Goal: Task Accomplishment & Management: Use online tool/utility

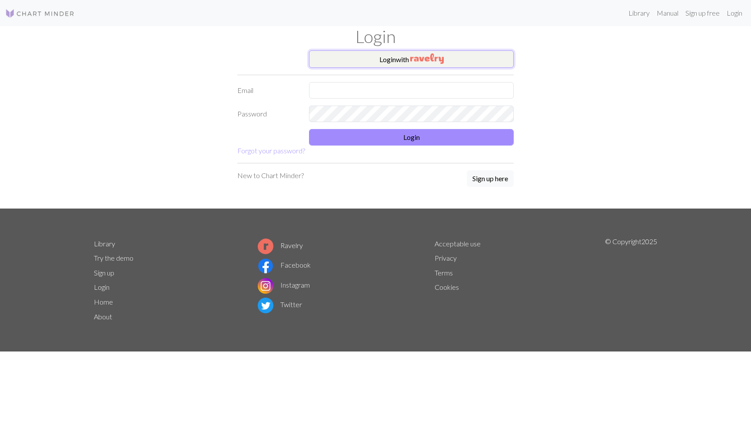
click at [433, 54] on img "button" at bounding box center [427, 58] width 33 height 10
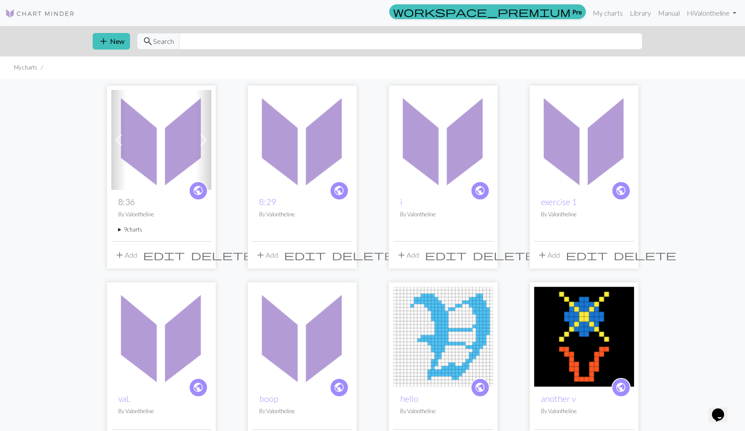
click at [121, 230] on summary "9 charts" at bounding box center [161, 230] width 86 height 8
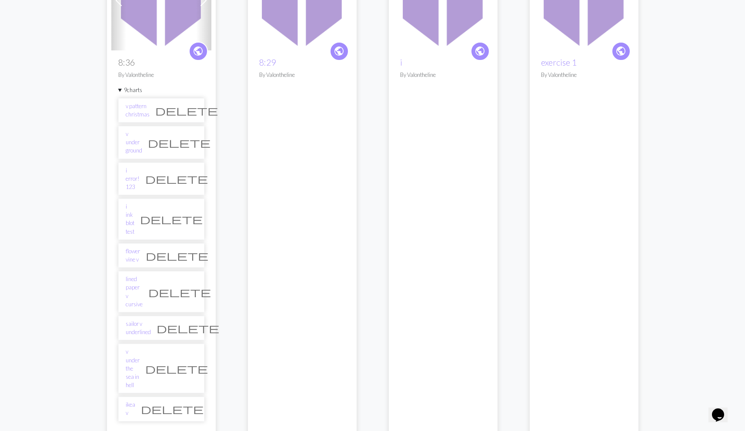
scroll to position [159, 0]
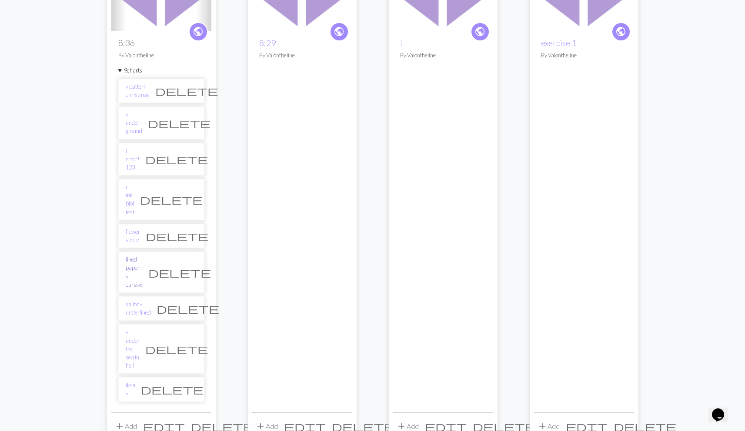
click at [143, 256] on link "lined paper v cursive" at bounding box center [134, 272] width 17 height 33
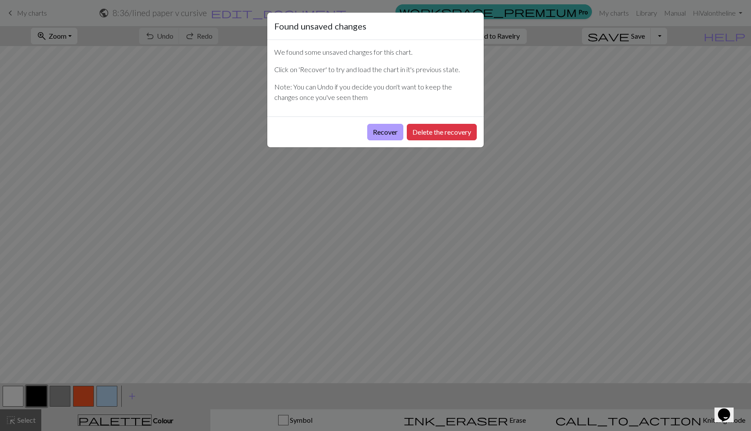
click at [394, 130] on button "Recover" at bounding box center [385, 132] width 36 height 17
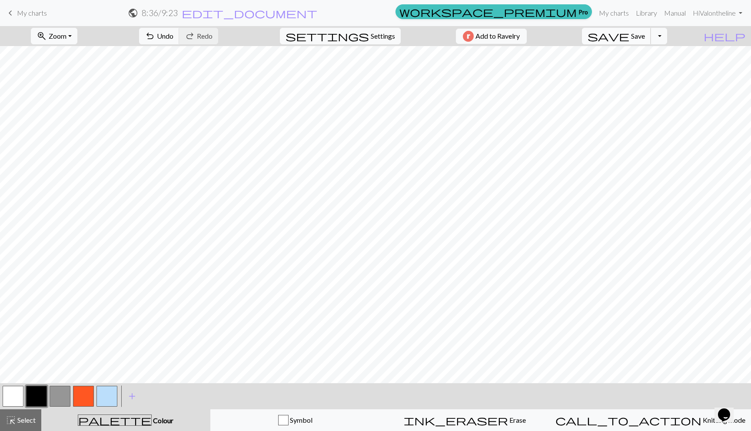
click at [630, 31] on span "save" at bounding box center [609, 36] width 42 height 12
click at [702, 416] on span "Knitting mode" at bounding box center [724, 420] width 44 height 8
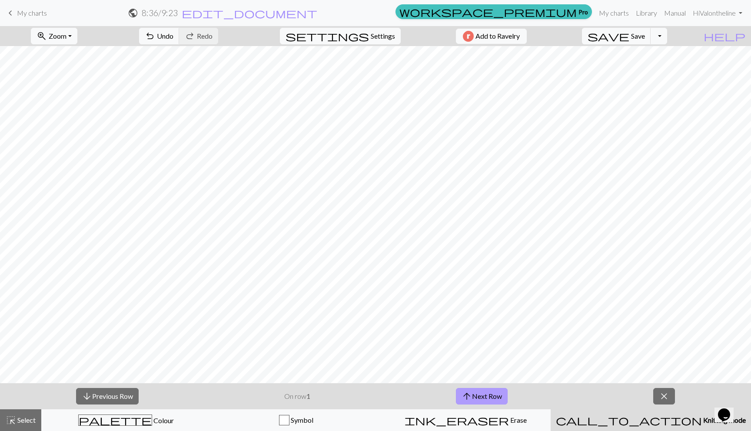
click at [491, 398] on button "arrow_upward Next Row" at bounding box center [482, 396] width 52 height 17
click at [475, 401] on button "arrow_upward Next Row" at bounding box center [482, 396] width 52 height 17
click at [496, 393] on button "arrow_upward Next Row" at bounding box center [482, 396] width 52 height 17
click at [491, 397] on button "arrow_upward Next Row" at bounding box center [482, 396] width 52 height 17
click at [471, 391] on span "arrow_upward" at bounding box center [467, 397] width 10 height 12
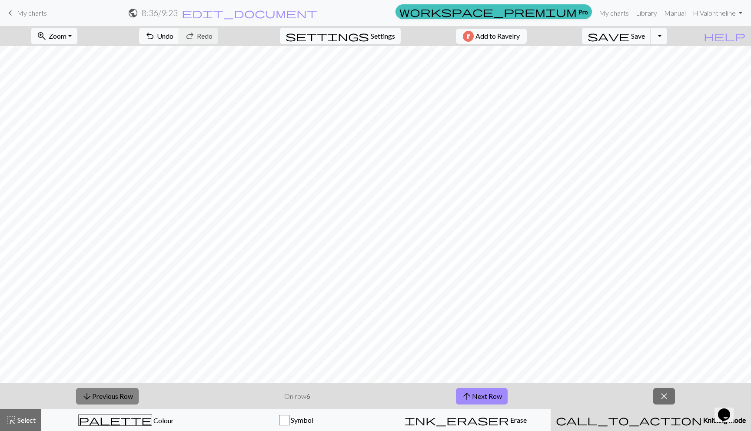
click at [104, 391] on button "arrow_downward Previous Row" at bounding box center [107, 396] width 63 height 17
click at [465, 393] on span "arrow_upward" at bounding box center [467, 397] width 10 height 12
click at [485, 390] on button "arrow_upward Next Row" at bounding box center [482, 396] width 52 height 17
click at [489, 398] on button "arrow_upward Next Row" at bounding box center [482, 396] width 52 height 17
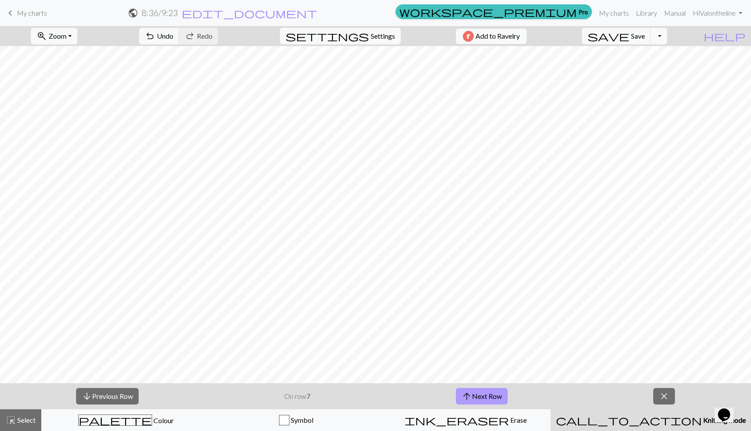
click at [479, 395] on button "arrow_upward Next Row" at bounding box center [482, 396] width 52 height 17
click at [484, 396] on button "arrow_upward Next Row" at bounding box center [482, 396] width 52 height 17
click at [468, 399] on span "arrow_upward" at bounding box center [467, 397] width 10 height 12
click at [489, 400] on button "arrow_upward Next Row" at bounding box center [483, 396] width 52 height 17
click at [492, 396] on button "arrow_upward Next Row" at bounding box center [483, 396] width 52 height 17
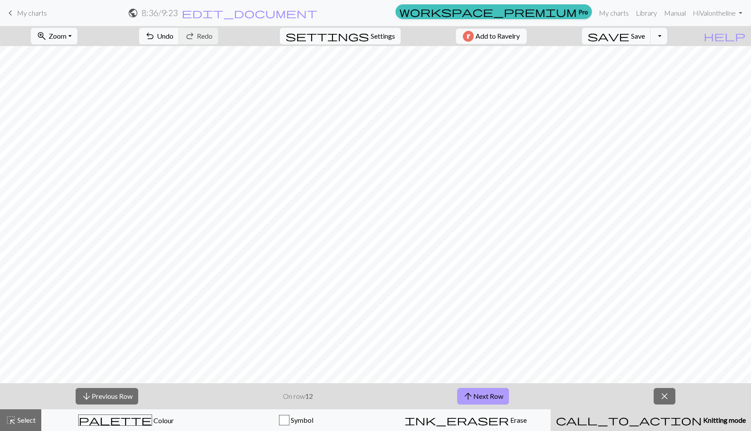
click at [485, 398] on button "arrow_upward Next Row" at bounding box center [483, 396] width 52 height 17
click at [481, 394] on button "arrow_upward Next Row" at bounding box center [483, 396] width 52 height 17
click at [497, 393] on button "arrow_upward Next Row" at bounding box center [483, 396] width 52 height 17
click at [93, 399] on button "arrow_downward Previous Row" at bounding box center [107, 396] width 63 height 17
click at [111, 400] on button "arrow_downward Previous Row" at bounding box center [107, 396] width 63 height 17
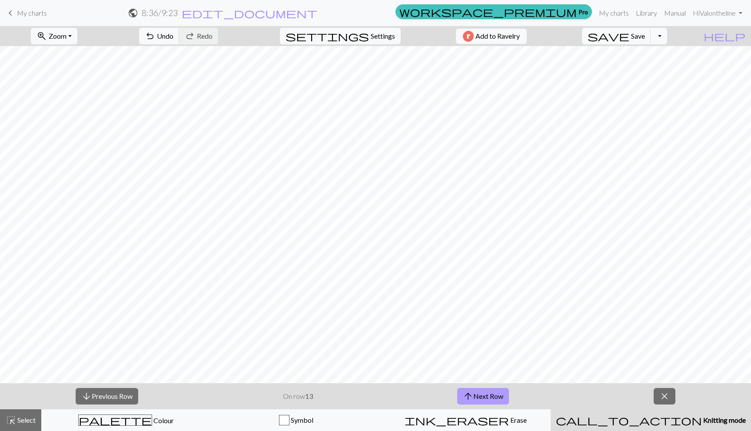
click at [467, 397] on span "arrow_upward" at bounding box center [468, 397] width 10 height 12
click at [475, 393] on button "arrow_upward Next Row" at bounding box center [483, 396] width 52 height 17
click at [17, 8] on link "keyboard_arrow_left My charts" at bounding box center [26, 13] width 42 height 15
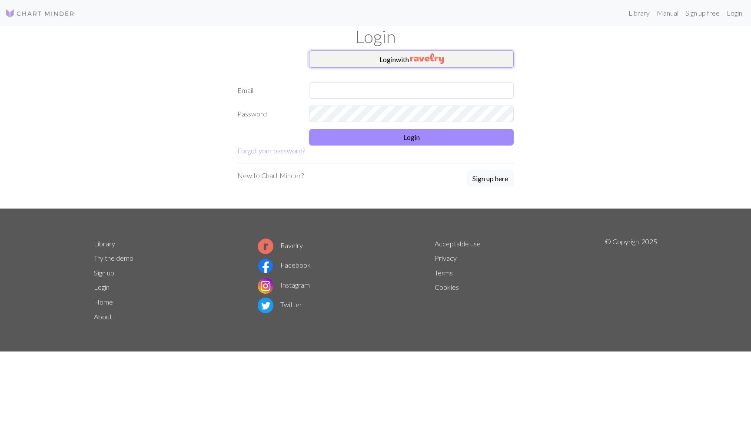
click at [380, 56] on button "Login with" at bounding box center [411, 58] width 205 height 17
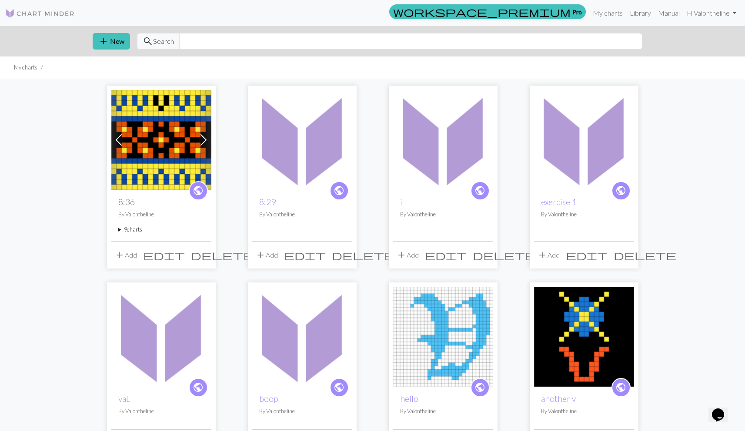
click at [200, 141] on span at bounding box center [204, 140] width 14 height 14
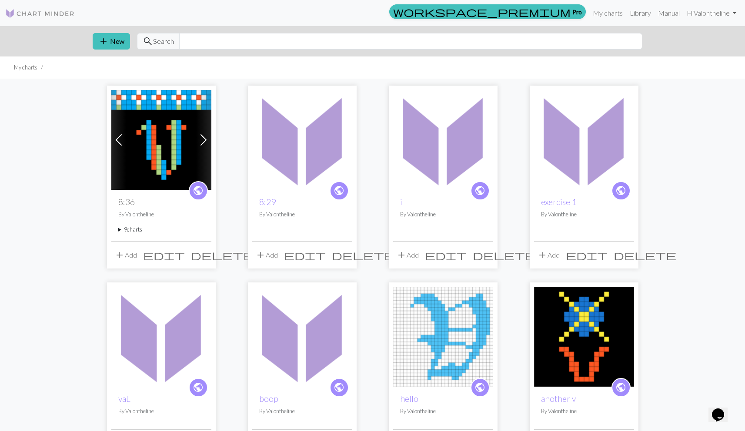
click at [200, 141] on span at bounding box center [204, 140] width 14 height 14
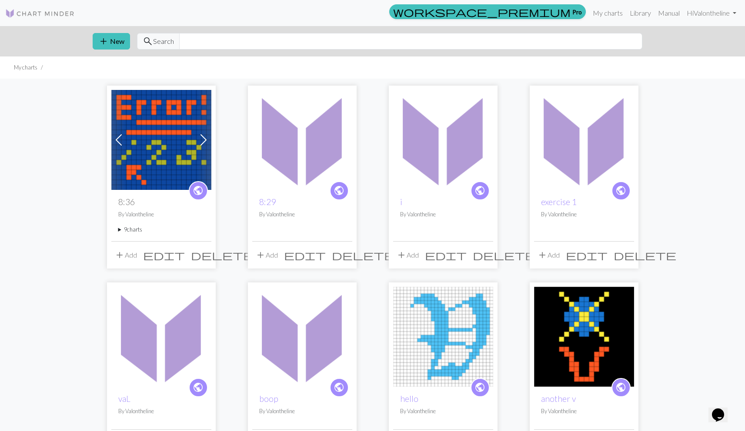
click at [127, 230] on summary "9 charts" at bounding box center [161, 230] width 86 height 8
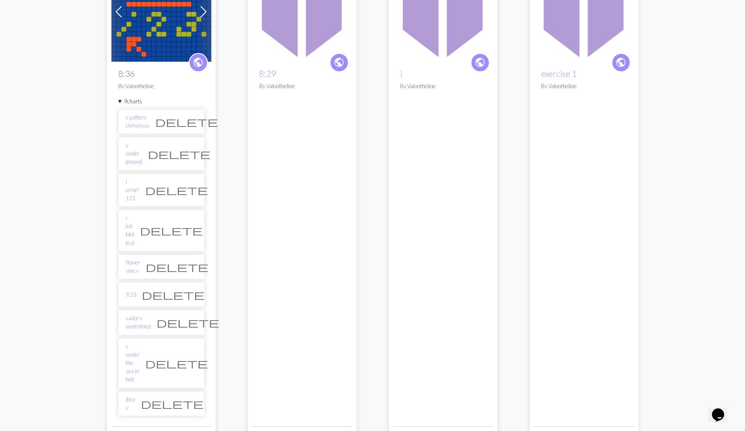
scroll to position [143, 0]
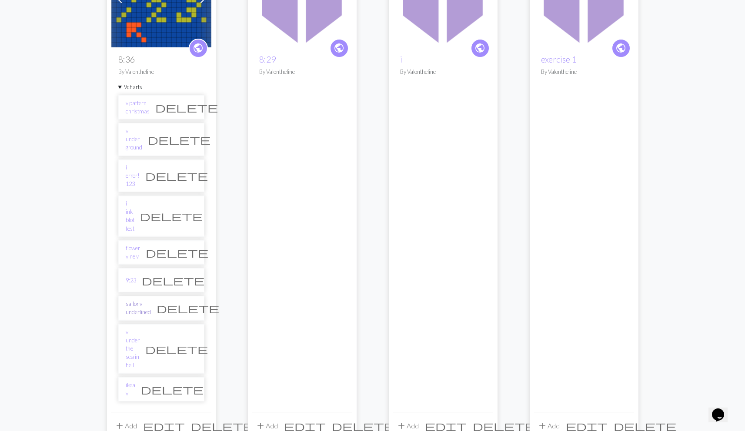
click at [142, 300] on link "sailor v underlined" at bounding box center [138, 308] width 25 height 17
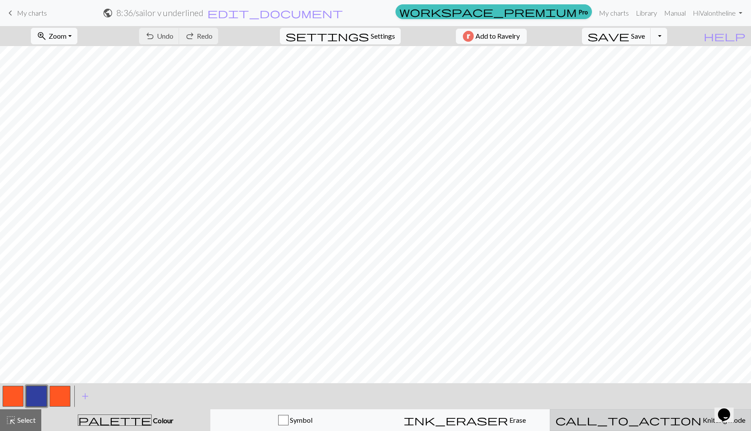
click at [702, 424] on span "Knitting mode" at bounding box center [724, 420] width 44 height 8
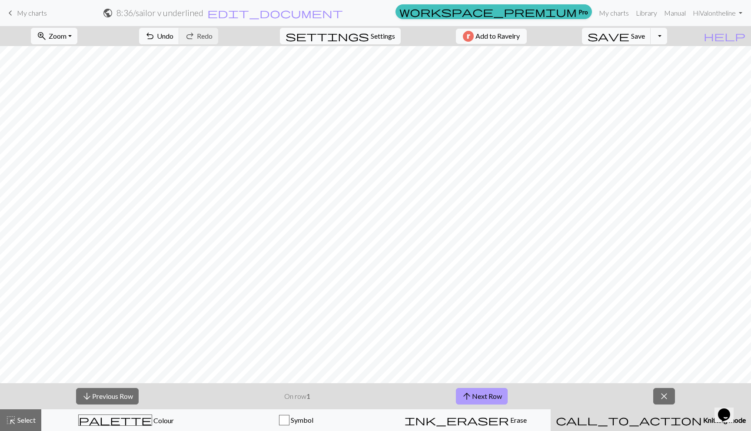
click at [479, 394] on button "arrow_upward Next Row" at bounding box center [482, 396] width 52 height 17
click at [499, 395] on button "arrow_upward Next Row" at bounding box center [482, 396] width 52 height 17
click at [494, 395] on button "arrow_upward Next Row" at bounding box center [482, 396] width 52 height 17
click at [484, 391] on button "arrow_upward Next Row" at bounding box center [482, 396] width 52 height 17
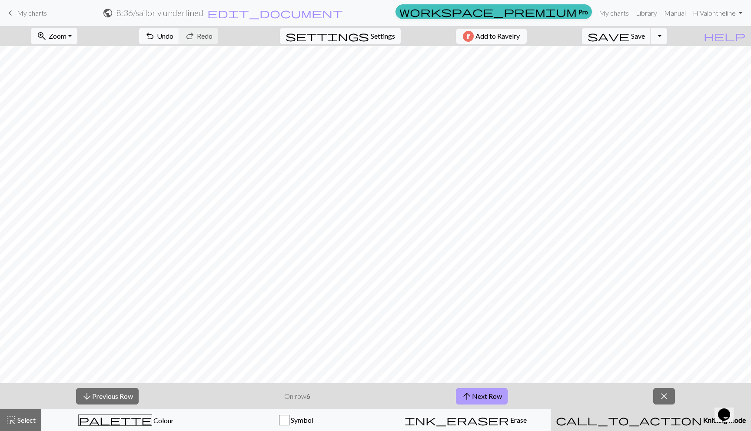
click at [507, 399] on button "arrow_upward Next Row" at bounding box center [482, 396] width 52 height 17
click at [484, 394] on button "arrow_upward Next Row" at bounding box center [482, 396] width 52 height 17
click at [485, 400] on button "arrow_upward Next Row" at bounding box center [482, 396] width 52 height 17
click at [485, 395] on button "arrow_upward Next Row" at bounding box center [482, 396] width 52 height 17
click at [497, 400] on button "arrow_upward Next Row" at bounding box center [483, 396] width 52 height 17
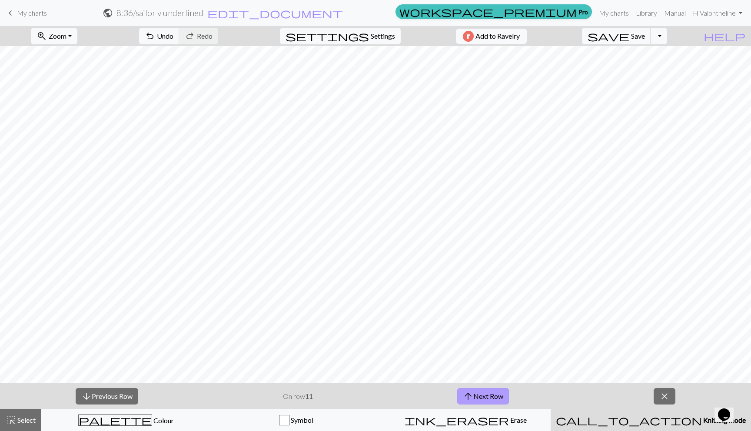
click at [479, 397] on button "arrow_upward Next Row" at bounding box center [483, 396] width 52 height 17
click at [485, 399] on button "arrow_upward Next Row" at bounding box center [483, 396] width 52 height 17
click at [482, 397] on button "arrow_upward Next Row" at bounding box center [483, 396] width 52 height 17
click at [489, 403] on button "arrow_upward Next Row" at bounding box center [483, 396] width 52 height 17
